Goal: Complete application form: Complete application form

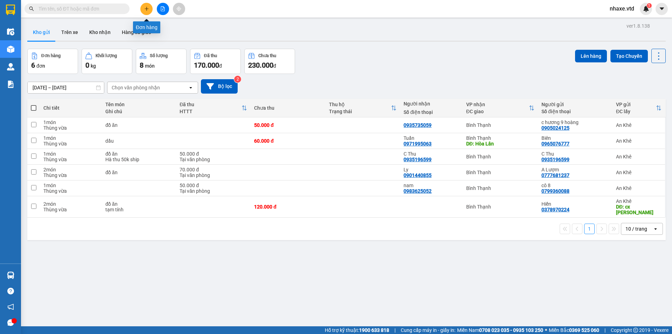
click at [147, 8] on icon "plus" at bounding box center [146, 8] width 5 height 5
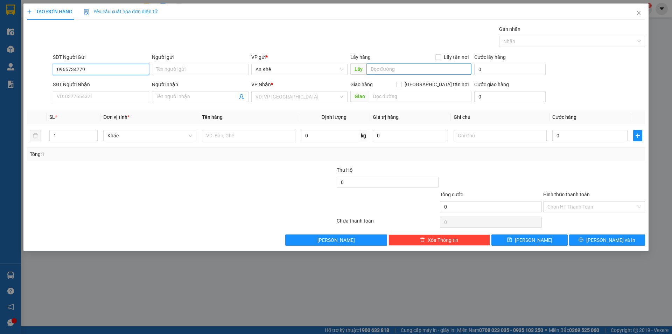
type input "0965734779"
click at [410, 68] on input "text" at bounding box center [419, 68] width 105 height 11
click at [383, 66] on input "ha" at bounding box center [419, 68] width 105 height 11
type input "h"
type input "[PERSON_NAME]"
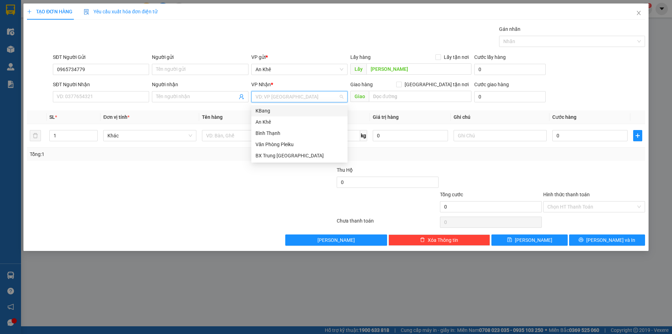
click at [310, 97] on input "search" at bounding box center [297, 96] width 83 height 11
click at [278, 133] on div "Bình Thạnh" at bounding box center [300, 133] width 88 height 8
click at [158, 137] on span "Bất kỳ" at bounding box center [149, 135] width 85 height 11
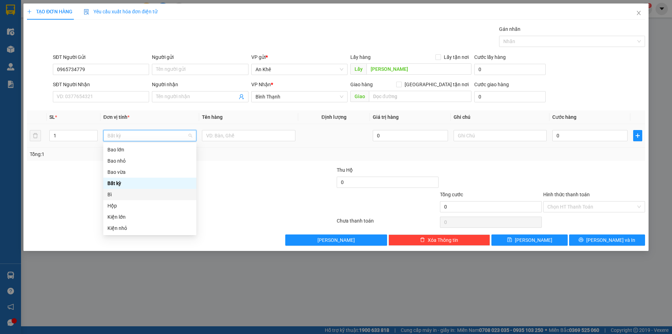
click at [119, 193] on div "Bì" at bounding box center [149, 194] width 85 height 8
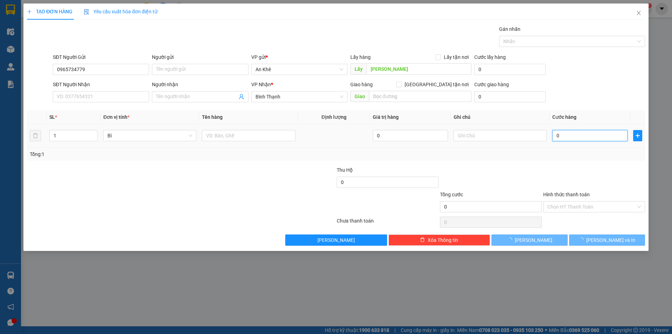
click at [569, 135] on input "0" at bounding box center [589, 135] width 75 height 11
type input "5"
type input "50"
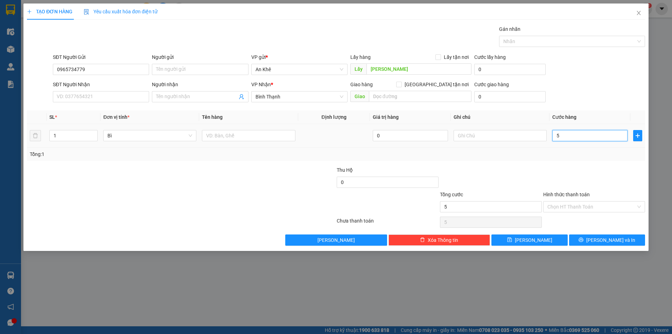
type input "50"
type input "500"
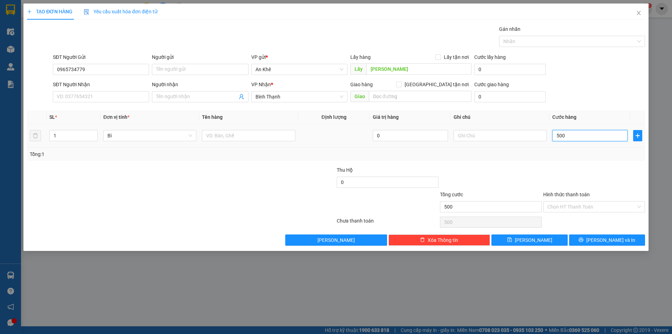
type input "5.000"
type input "50.000"
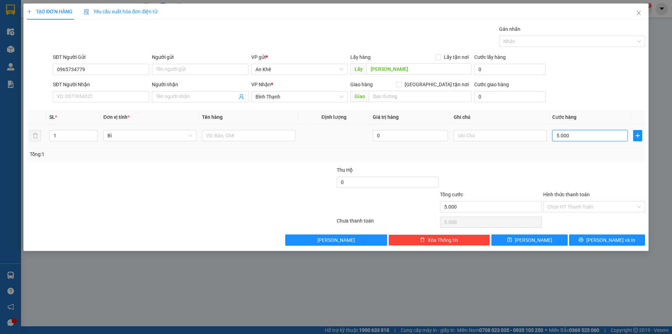
type input "50.000"
click at [539, 238] on button "[PERSON_NAME]" at bounding box center [530, 239] width 76 height 11
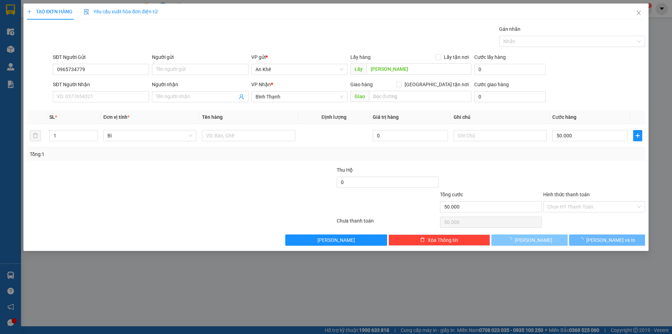
type input "0"
